Goal: Task Accomplishment & Management: Manage account settings

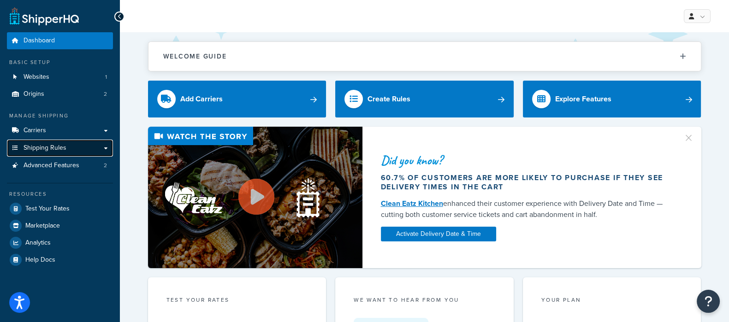
click at [50, 148] on span "Shipping Rules" at bounding box center [45, 148] width 43 height 8
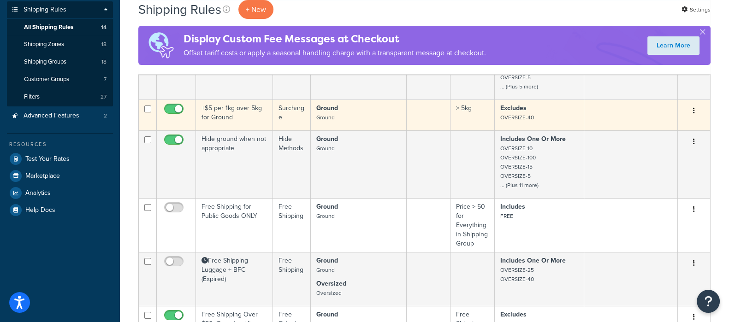
scroll to position [288, 0]
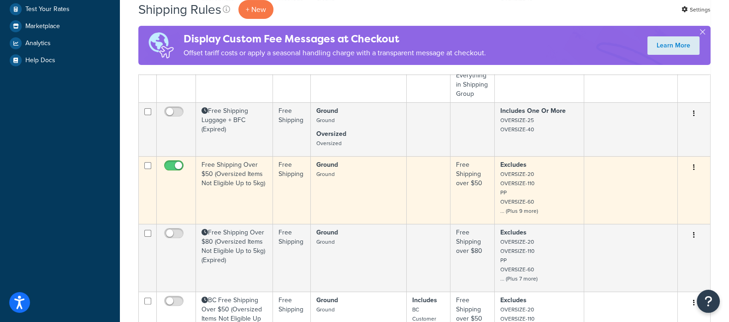
click at [244, 177] on td "Free Shipping Over $50 (Oversized Items Not Eligible Up to 5kg)" at bounding box center [234, 190] width 77 height 68
